Goal: Navigation & Orientation: Understand site structure

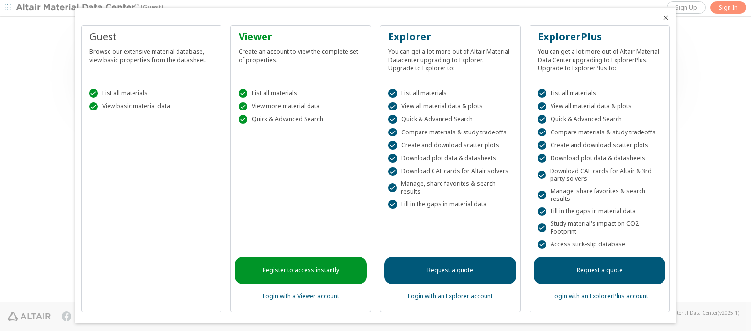
click at [662, 18] on icon "Close" at bounding box center [666, 18] width 8 height 8
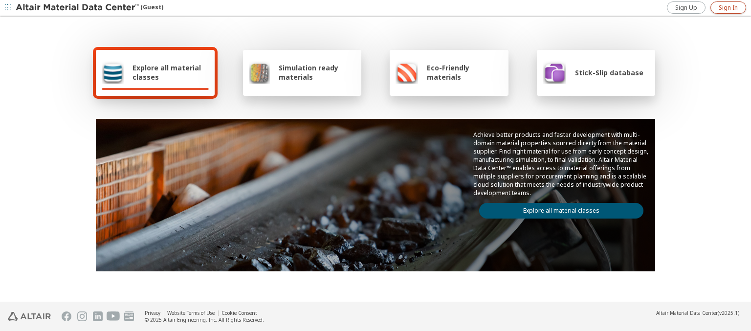
click at [728, 7] on span "Sign In" at bounding box center [728, 8] width 19 height 8
click at [78, 8] on img at bounding box center [78, 8] width 125 height 10
click at [167, 72] on span "Explore all material classes" at bounding box center [171, 72] width 76 height 19
click at [558, 208] on link "Explore all material classes" at bounding box center [561, 211] width 164 height 16
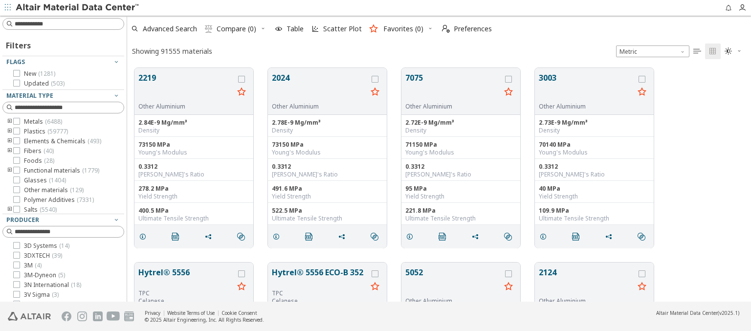
scroll to position [234, 616]
click at [464, 29] on span "Preferences" at bounding box center [473, 28] width 38 height 7
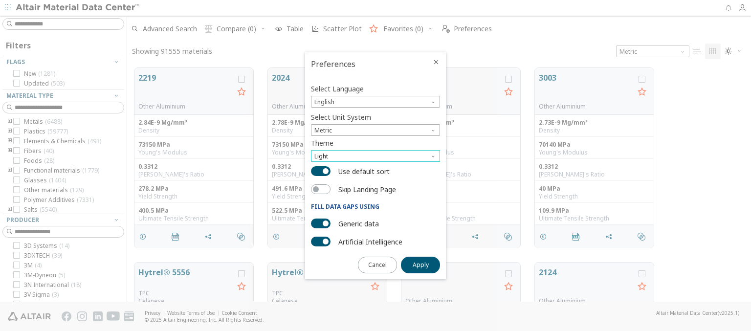
click at [376, 156] on span "Light" at bounding box center [375, 156] width 129 height 12
click at [322, 192] on span "Dark" at bounding box center [322, 192] width 13 height 8
click at [421, 264] on span "Apply" at bounding box center [421, 265] width 16 height 8
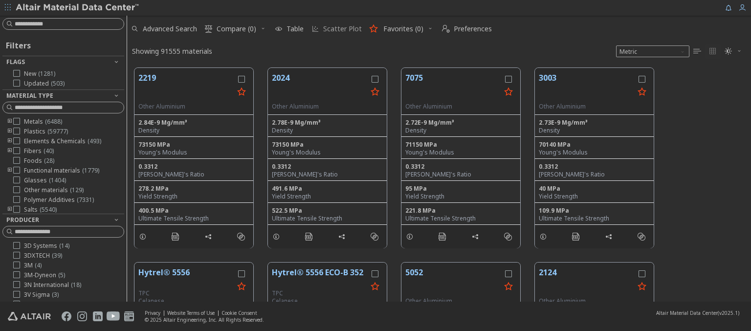
click at [336, 29] on span "Scatter Plot" at bounding box center [342, 28] width 39 height 7
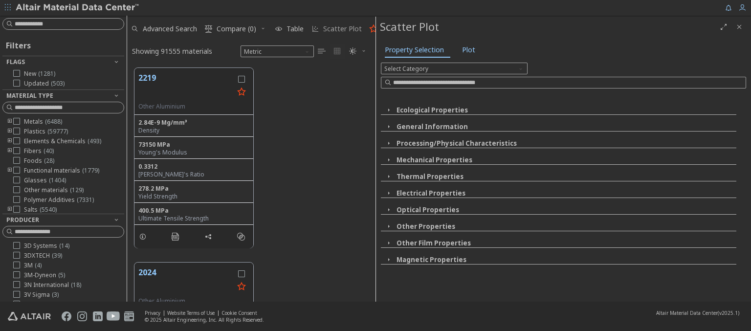
scroll to position [234, 241]
click at [78, 8] on img at bounding box center [78, 8] width 125 height 10
